Goal: Transaction & Acquisition: Purchase product/service

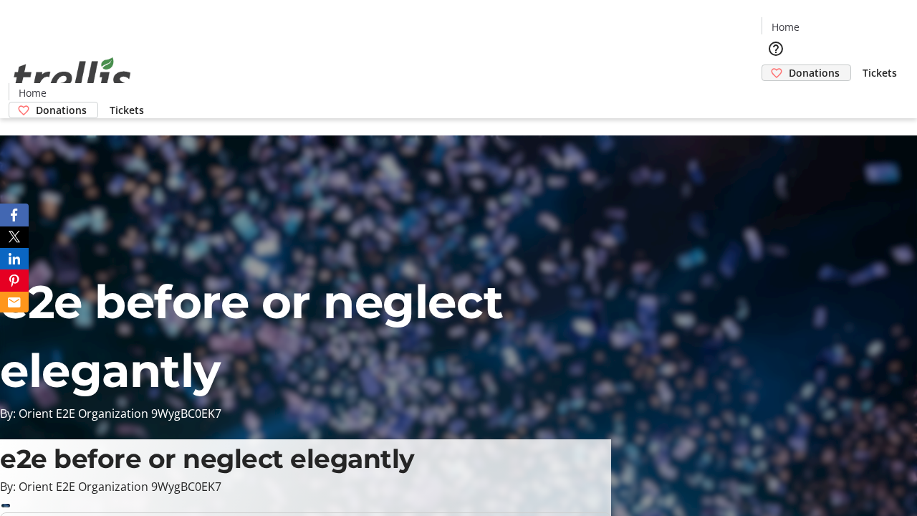
click at [789, 65] on span "Donations" at bounding box center [814, 72] width 51 height 15
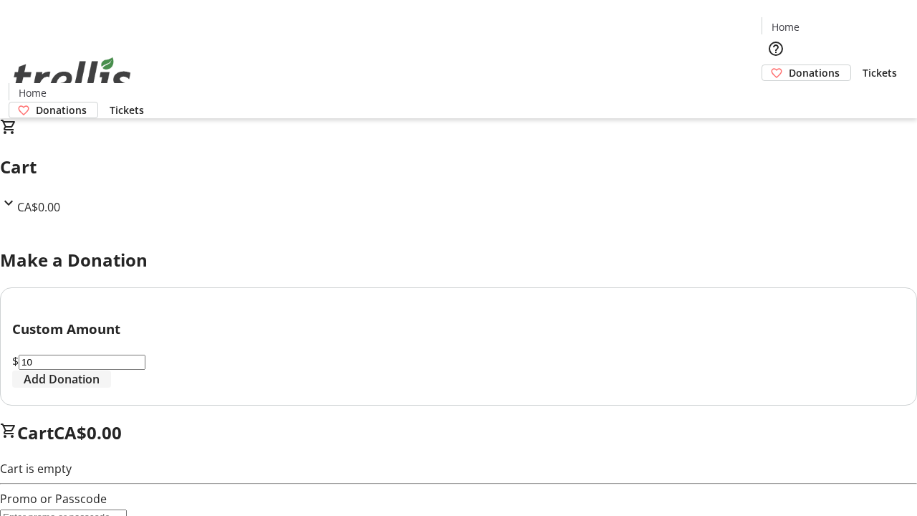
click at [100, 388] on span "Add Donation" at bounding box center [62, 378] width 76 height 17
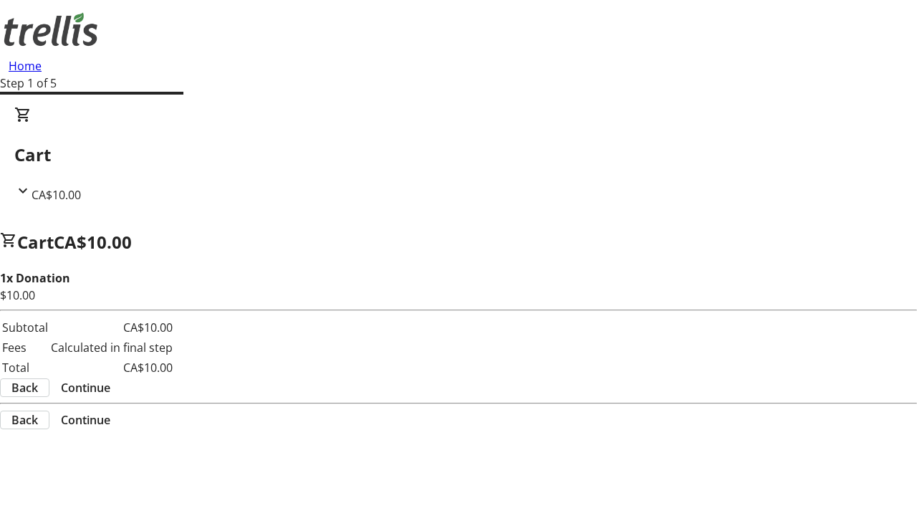
select select "CA"
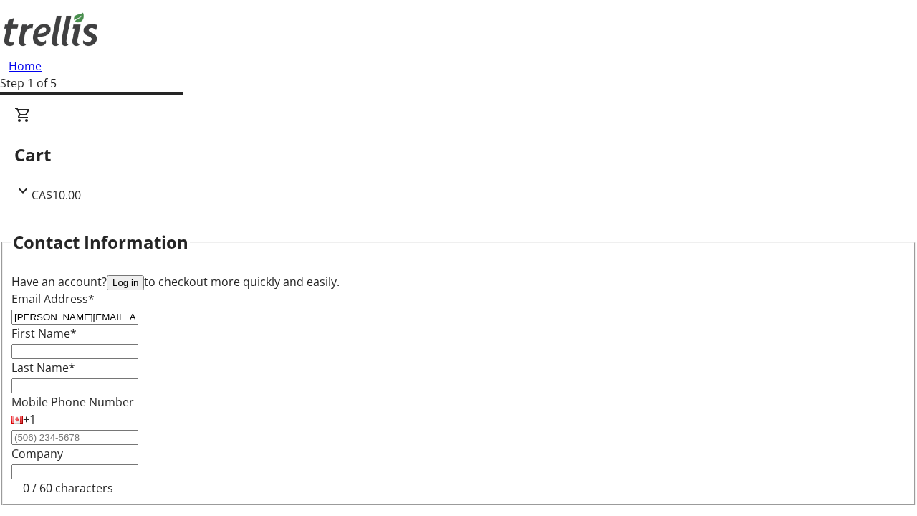
type input "[PERSON_NAME][EMAIL_ADDRESS][DOMAIN_NAME]"
type input "[PERSON_NAME]"
type input "Murazik"
type input "[STREET_ADDRESS][PERSON_NAME]"
type input "Kelowna"
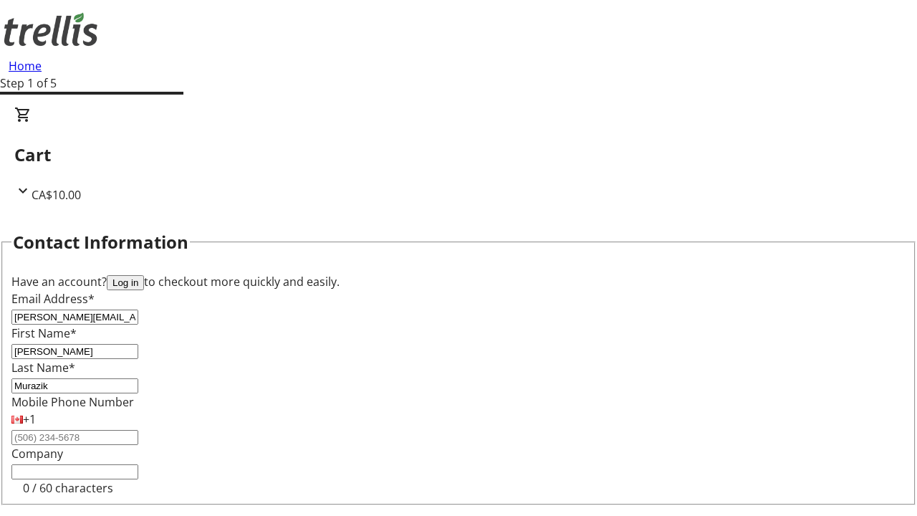
select select "BC"
type input "Kelowna"
type input "V1Y 0C2"
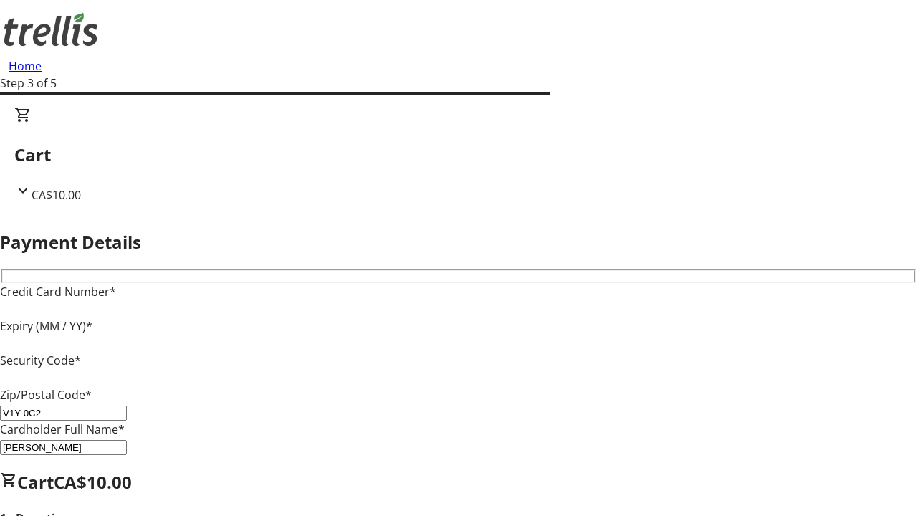
type input "V1Y 0C2"
